Goal: Task Accomplishment & Management: Use online tool/utility

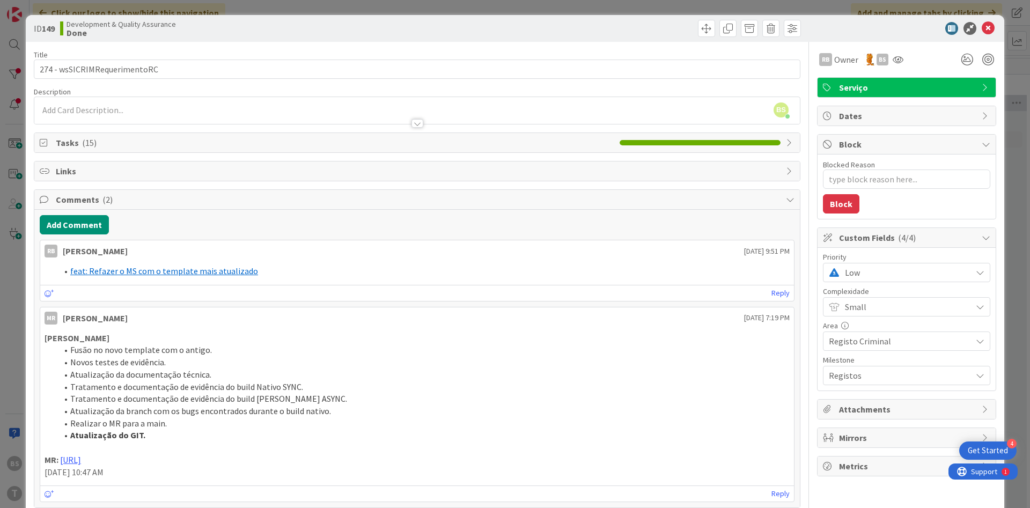
scroll to position [0, 202]
click at [990, 28] on icon at bounding box center [988, 28] width 13 height 13
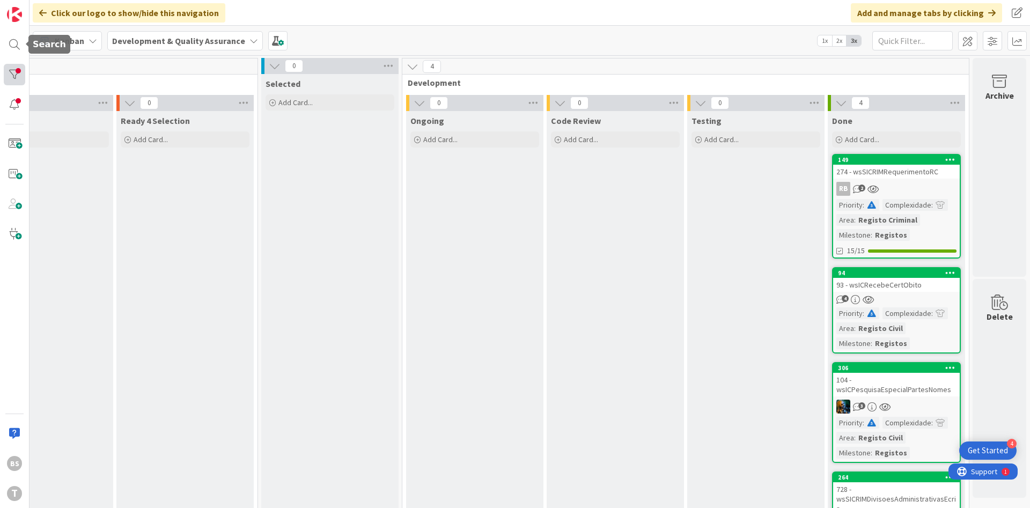
click at [14, 62] on div "BS T" at bounding box center [15, 254] width 30 height 508
click at [14, 74] on div at bounding box center [14, 74] width 21 height 21
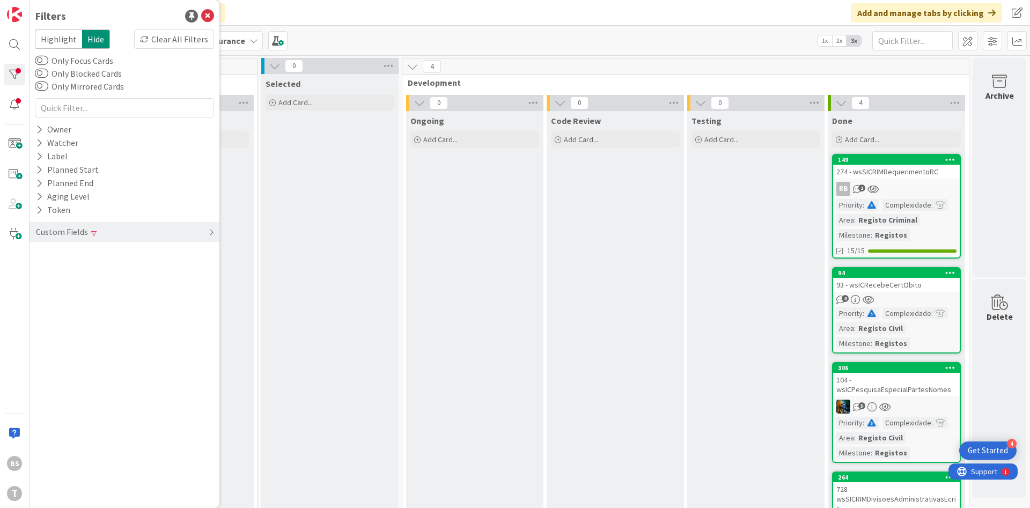
click at [142, 233] on div "Custom Fields" at bounding box center [125, 232] width 190 height 20
click at [90, 262] on button "Complexidade" at bounding box center [67, 267] width 65 height 13
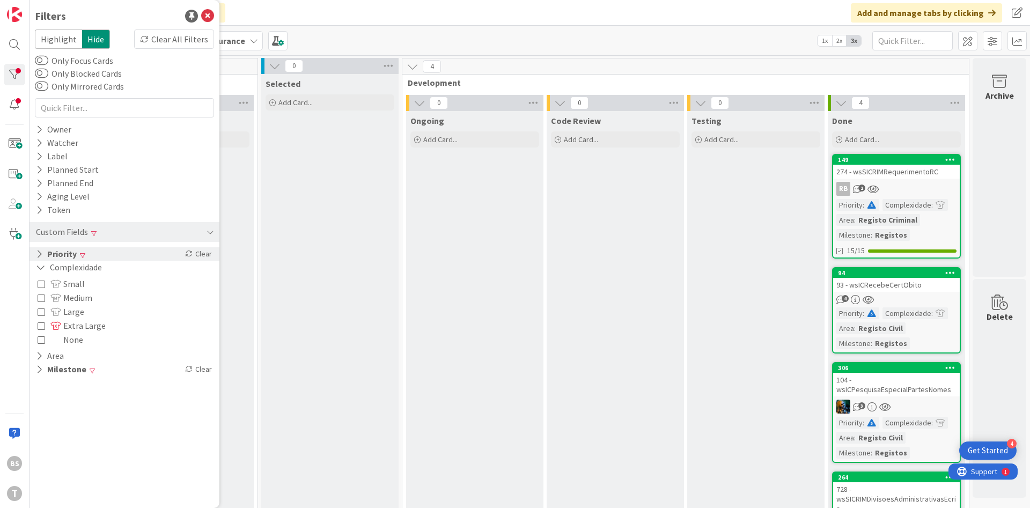
click at [92, 258] on div "Priority Clear" at bounding box center [125, 253] width 190 height 13
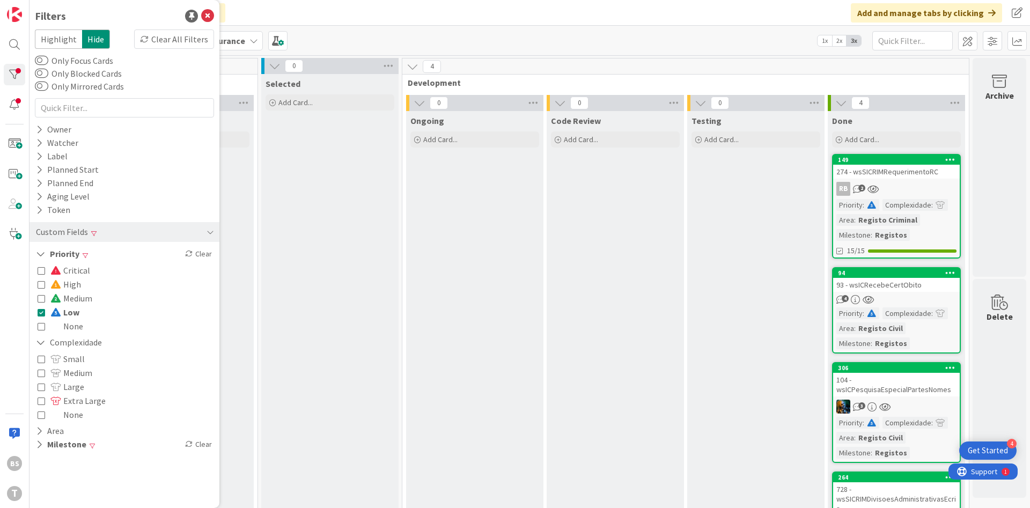
click at [42, 310] on icon at bounding box center [42, 313] width 8 height 8
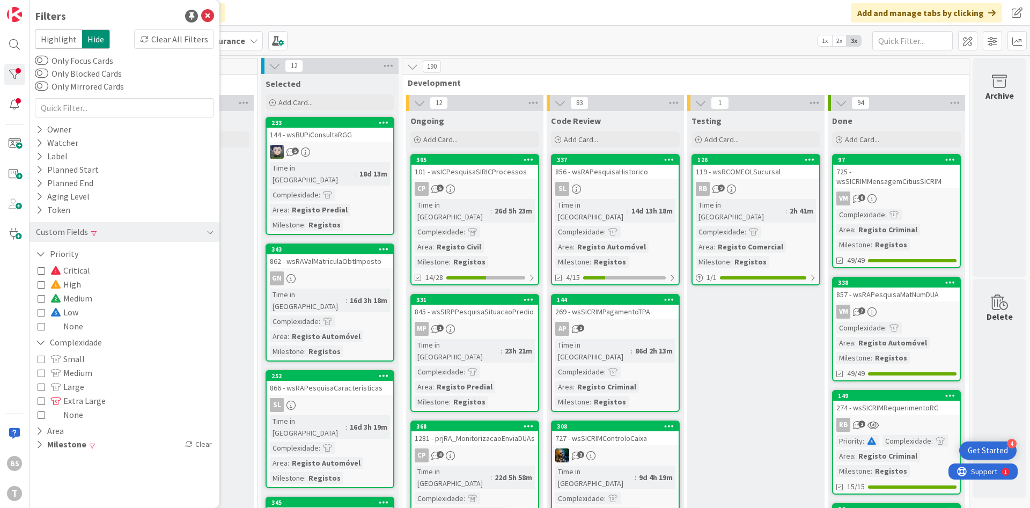
click at [41, 298] on icon at bounding box center [42, 299] width 8 height 8
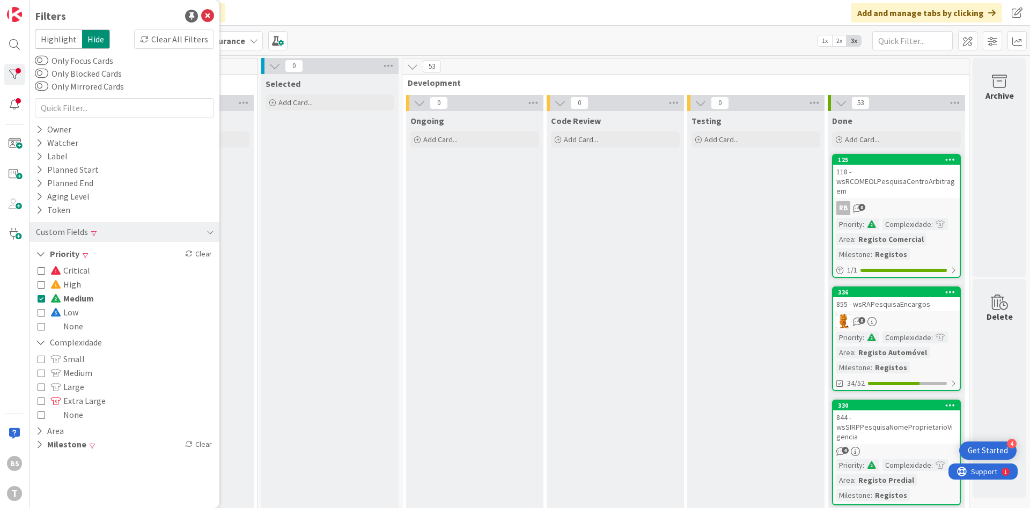
click at [924, 179] on div "118 - wsRCOMEOLPesquisaCentroArbitragem" at bounding box center [896, 181] width 127 height 33
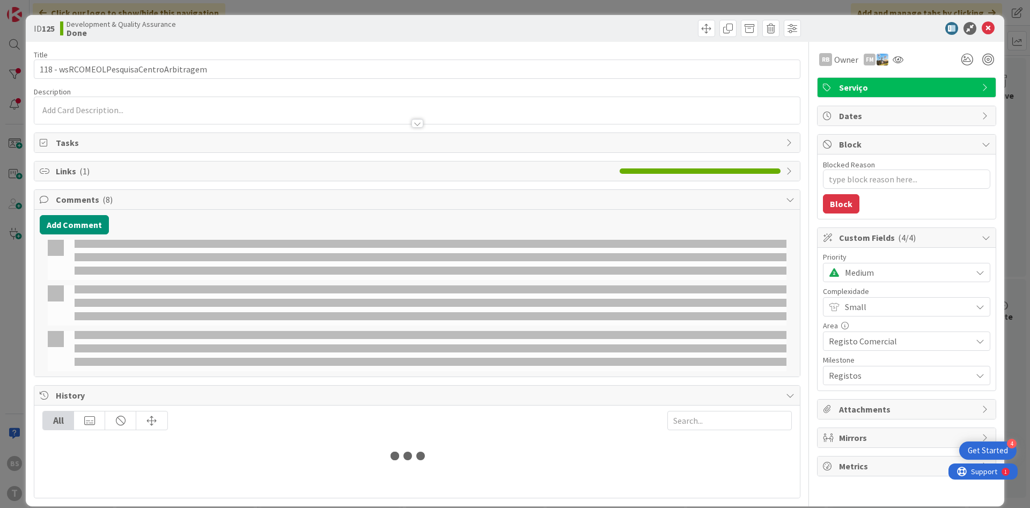
type textarea "x"
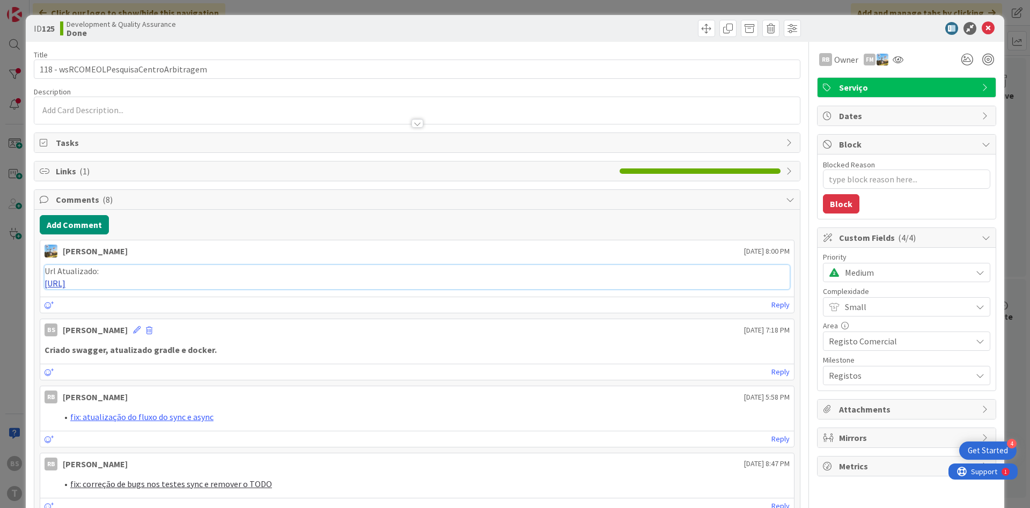
click at [65, 284] on link "[URL]" at bounding box center [55, 283] width 21 height 11
